Goal: Find specific page/section: Find specific page/section

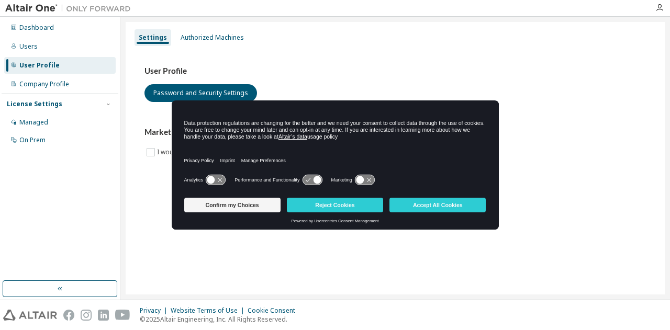
click at [330, 202] on button "Reject Cookies" at bounding box center [335, 205] width 96 height 15
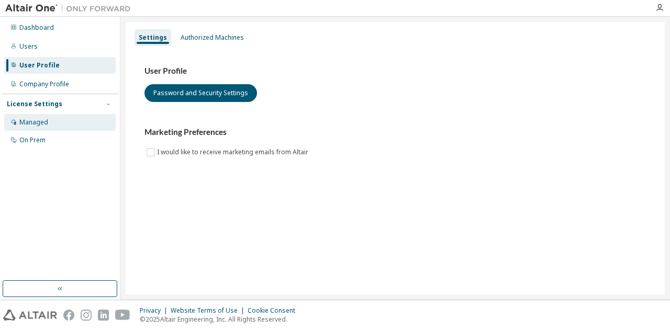
click at [58, 117] on div "Managed" at bounding box center [59, 122] width 111 height 17
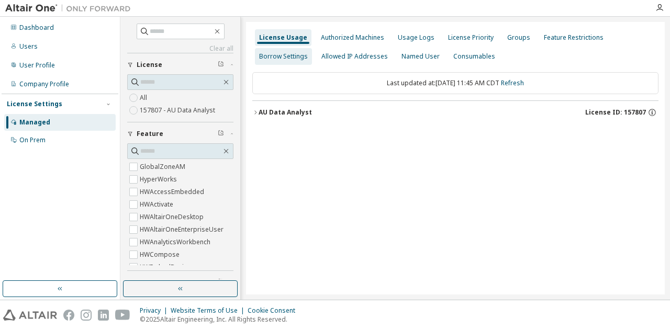
click at [288, 54] on div "Borrow Settings" at bounding box center [283, 56] width 49 height 8
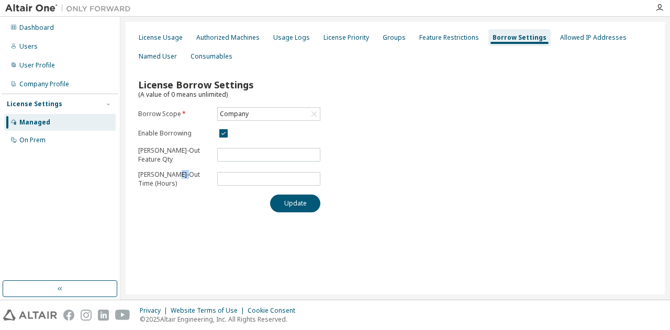
click at [178, 175] on p "[PERSON_NAME]-Out Time (Hours)" at bounding box center [174, 179] width 73 height 18
drag, startPoint x: 202, startPoint y: 173, endPoint x: 137, endPoint y: 174, distance: 64.9
click at [137, 174] on div "License Borrow Settings (A value of 0 means unlimited) Borrow Scope * Company E…" at bounding box center [395, 142] width 526 height 153
copy p "[PERSON_NAME]-Out Time"
click at [659, 8] on icon "button" at bounding box center [659, 8] width 8 height 8
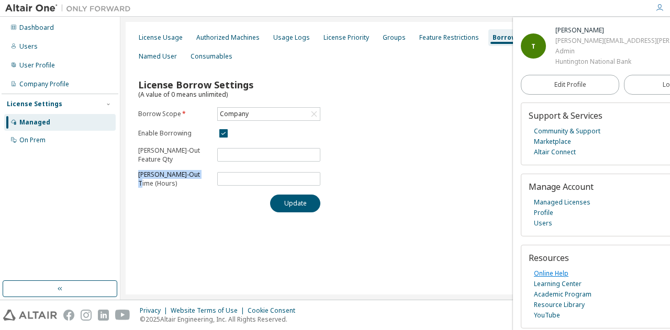
click at [536, 273] on link "Online Help" at bounding box center [551, 273] width 35 height 10
click at [580, 128] on link "Community & Support" at bounding box center [567, 131] width 66 height 10
copy p "[PERSON_NAME]-Out Time"
